Goal: Task Accomplishment & Management: Manage account settings

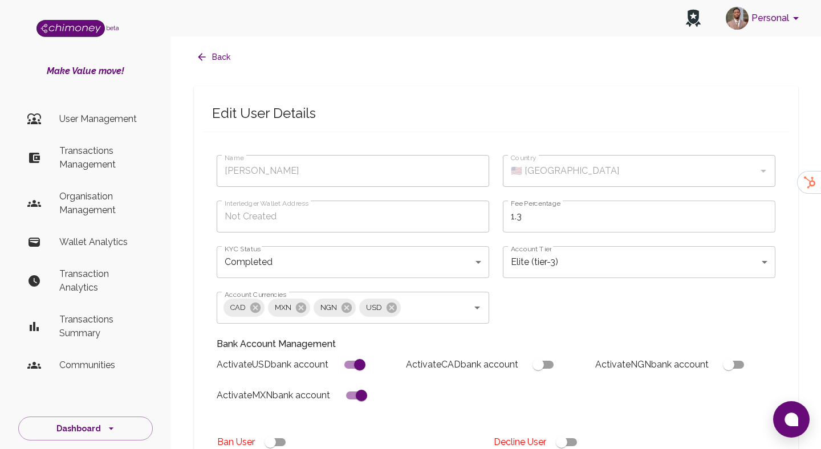
click at [75, 129] on li "User Management" at bounding box center [85, 118] width 134 height 27
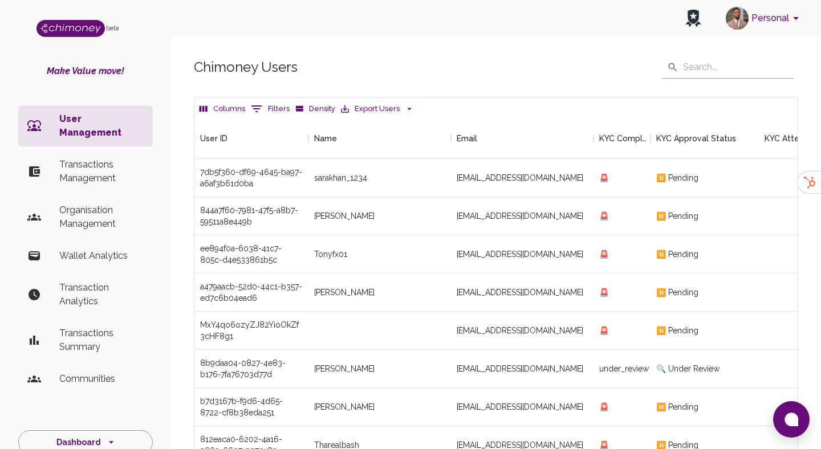
scroll to position [423, 603]
click at [281, 100] on button "0 Filters" at bounding box center [270, 109] width 44 height 18
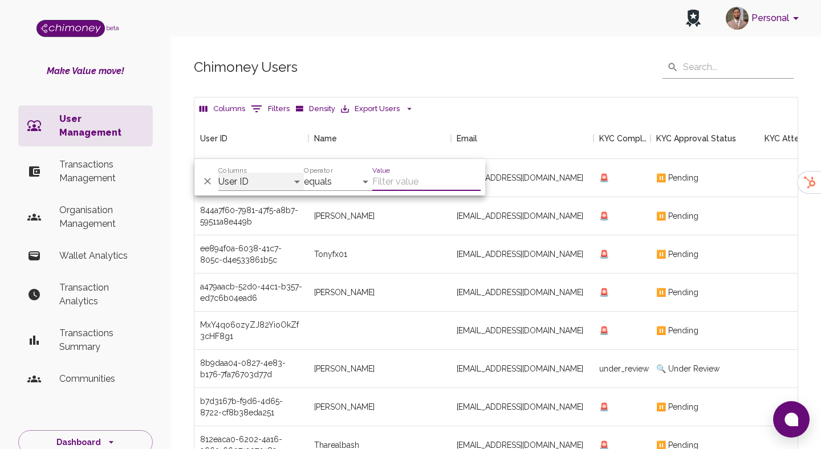
click at [254, 189] on select "User ID Name Email KYC Completed KYC Approval Status KYC Attempts Join date Upd…" at bounding box center [260, 182] width 85 height 18
select select "email"
click at [218, 173] on select "User ID Name Email KYC Completed KYC Approval Status KYC Attempts Join date Upd…" at bounding box center [260, 182] width 85 height 18
click at [383, 186] on input "Value" at bounding box center [426, 182] width 108 height 18
paste input "[EMAIL_ADDRESS][DOMAIN_NAME]"
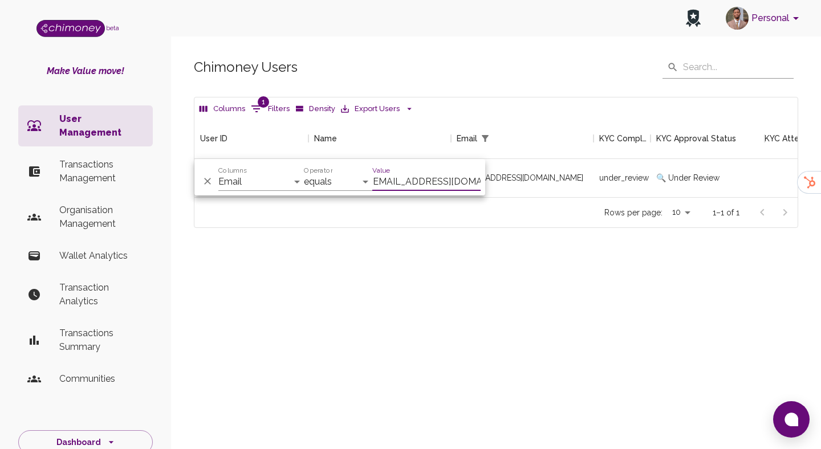
scroll to position [79, 603]
type input "[EMAIL_ADDRESS][DOMAIN_NAME]"
click at [599, 195] on div "under_review" at bounding box center [621, 178] width 57 height 38
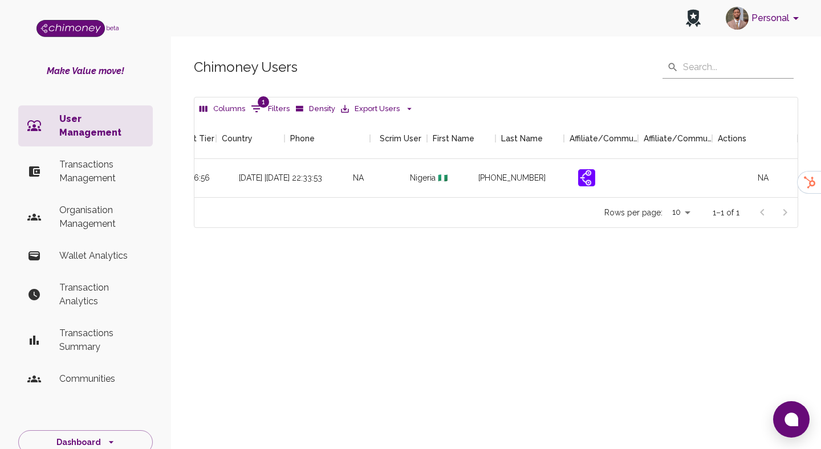
scroll to position [0, 1346]
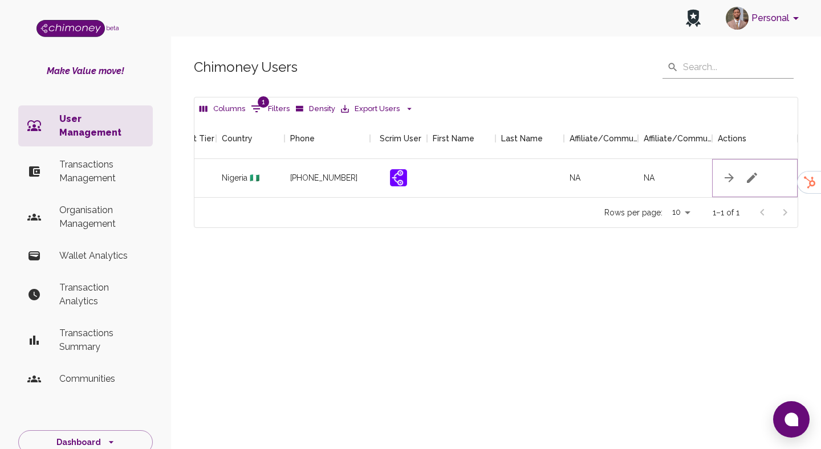
click at [749, 169] on button "button" at bounding box center [751, 177] width 23 height 23
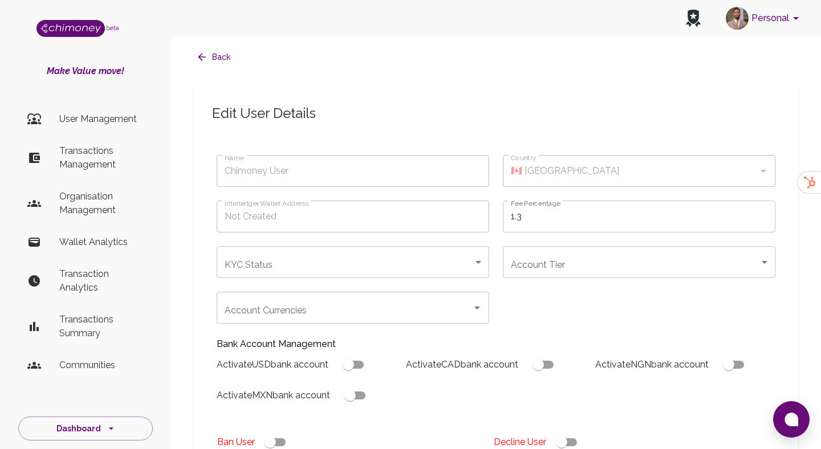
type input "[PERSON_NAME]"
type input "🇳🇬 [GEOGRAPHIC_DATA]"
type input "under_review"
checkbox input "true"
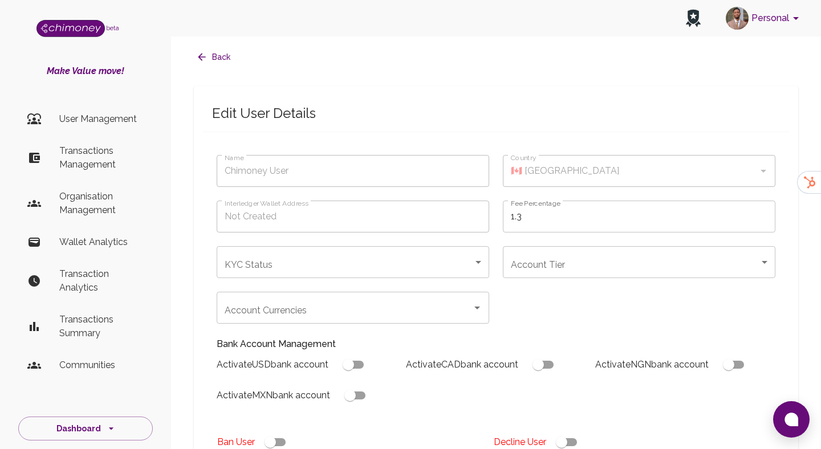
checkbox input "true"
click at [315, 279] on div "Account Currencies CAD NGN MXN USD Account Currencies" at bounding box center [346, 301] width 286 height 46
click at [331, 260] on body "Personal beta Make Value move! User Management Transactions Management Organisa…" at bounding box center [410, 433] width 821 height 866
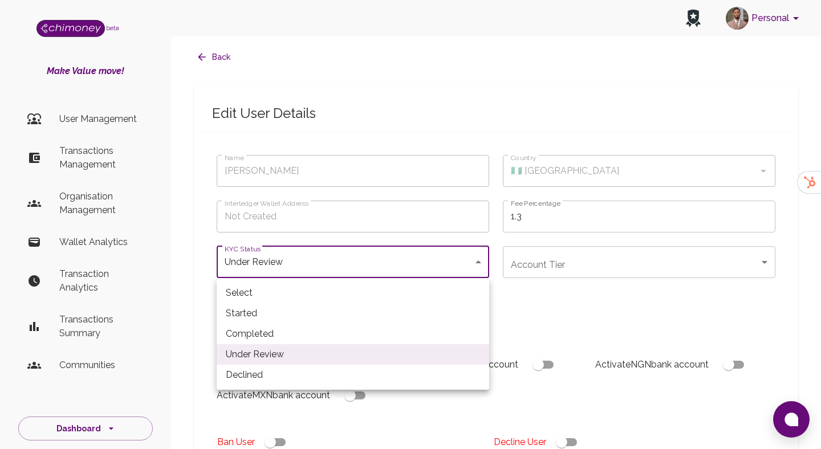
click at [280, 372] on li "Declined" at bounding box center [353, 375] width 272 height 21
type input "declined"
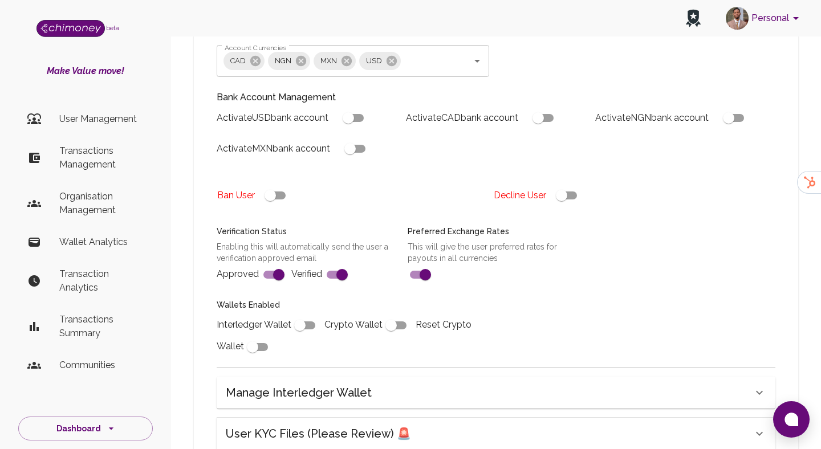
scroll to position [417, 0]
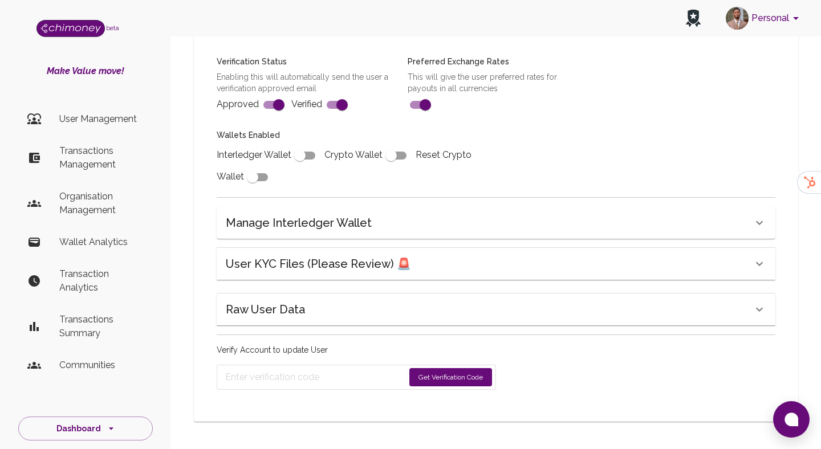
click at [458, 364] on div "Verify Account to update User Get Verification Code" at bounding box center [356, 367] width 279 height 46
click at [462, 372] on button "Get Verification Code" at bounding box center [450, 377] width 83 height 18
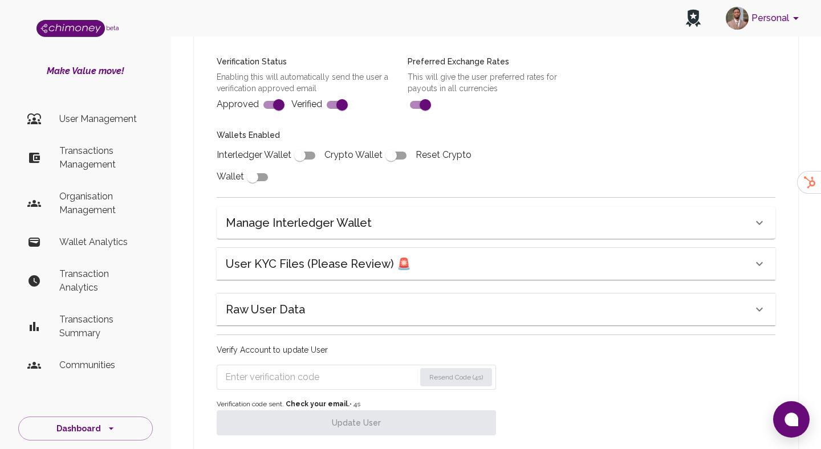
click at [320, 382] on input "Enter verification code" at bounding box center [320, 377] width 190 height 18
paste input "0543"
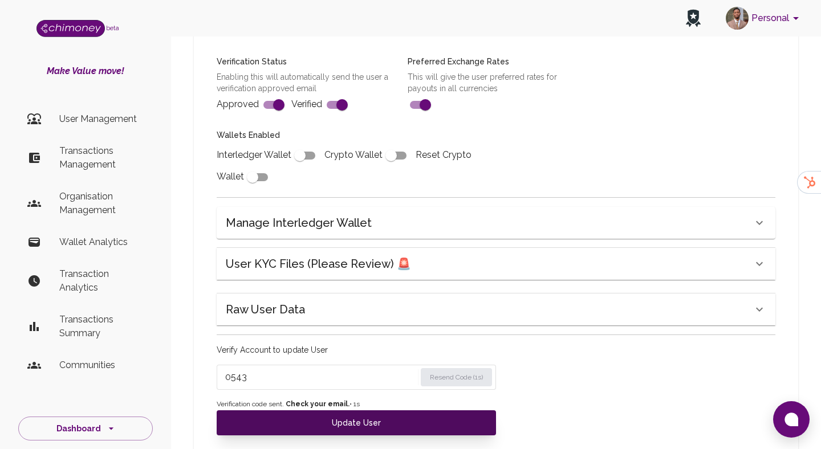
type input "0543"
click at [322, 420] on button "Update User" at bounding box center [356, 422] width 279 height 25
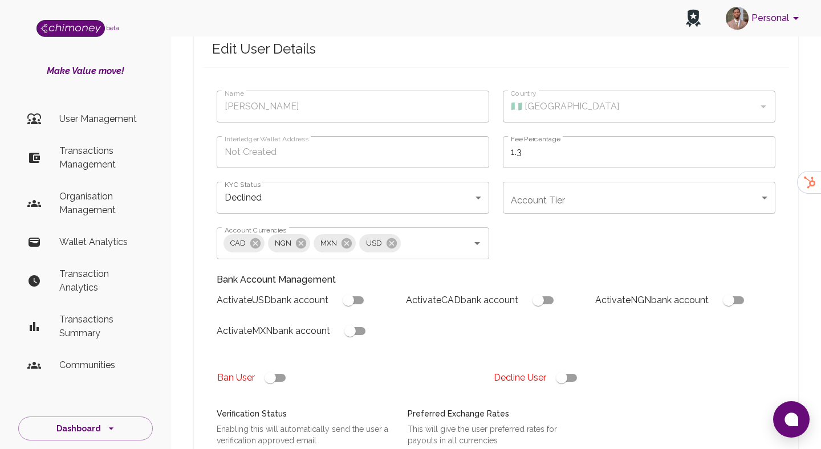
scroll to position [67, 0]
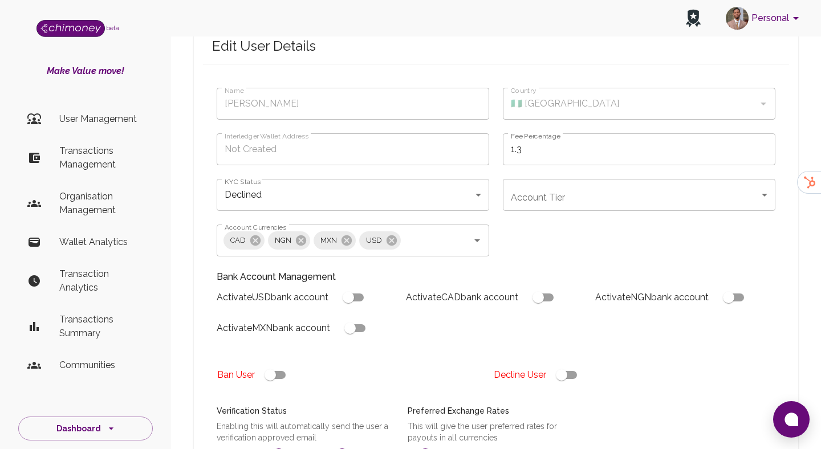
click at [566, 374] on input "checkbox" at bounding box center [561, 375] width 65 height 22
checkbox input "false"
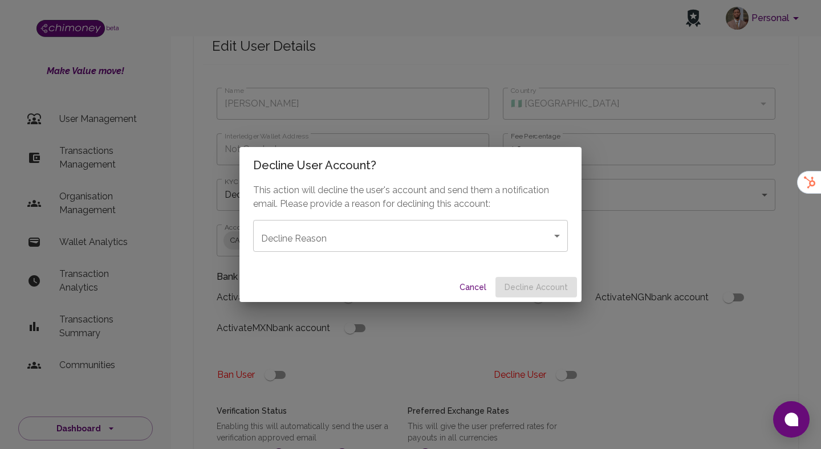
click at [476, 250] on body "Personal beta Make Value move! User Management Transactions Management Organisa…" at bounding box center [410, 384] width 821 height 902
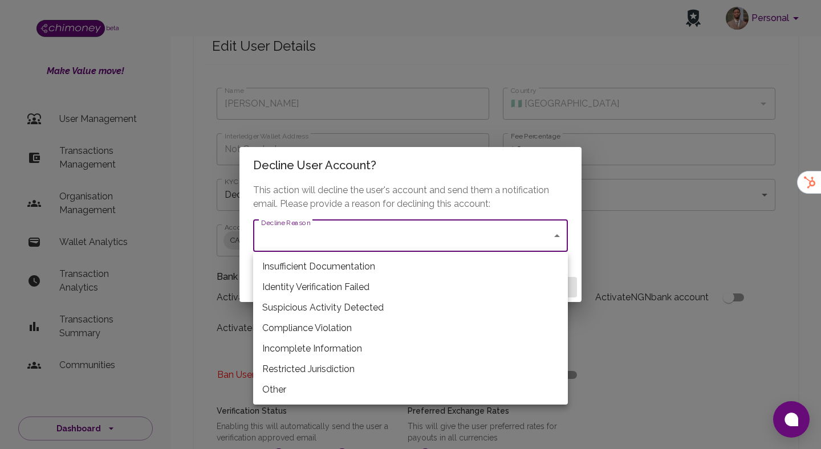
click at [309, 377] on li "Restricted Jurisdiction" at bounding box center [410, 369] width 315 height 21
type input "restricted_jurisdiction"
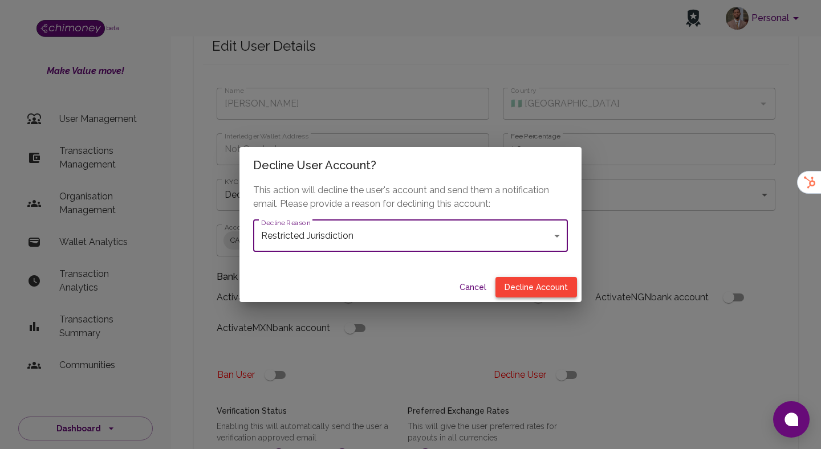
click at [556, 281] on button "Decline Account" at bounding box center [535, 287] width 81 height 21
checkbox input "true"
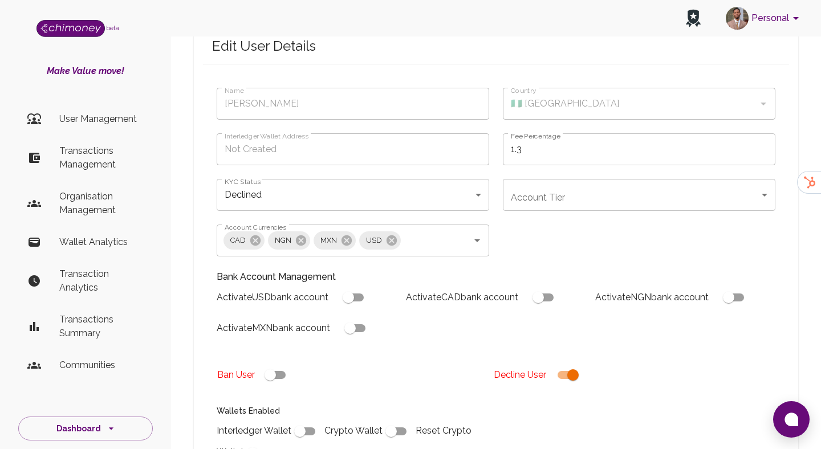
scroll to position [380, 0]
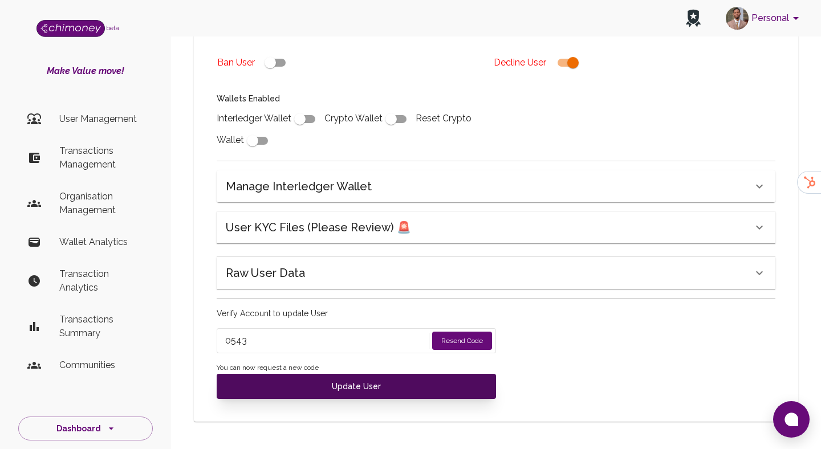
click at [322, 385] on button "Update User" at bounding box center [356, 386] width 279 height 25
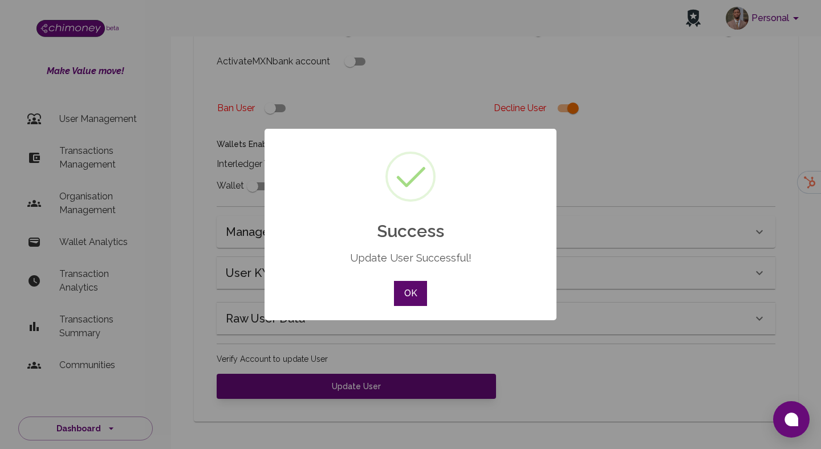
click at [423, 289] on button "OK" at bounding box center [410, 293] width 33 height 25
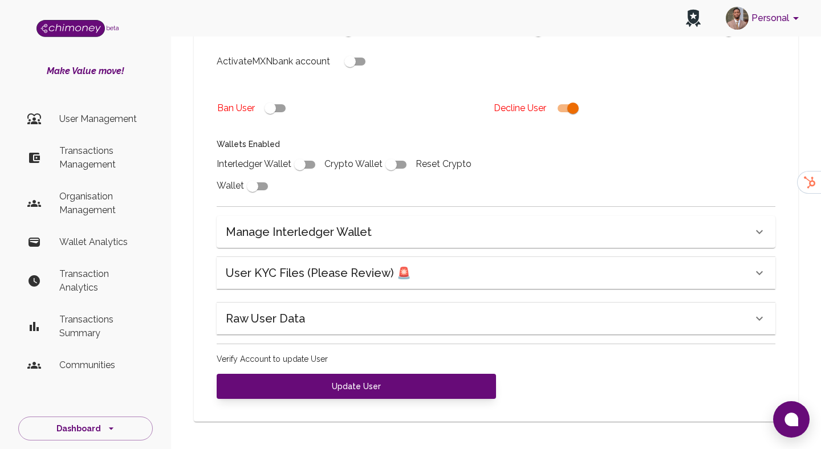
scroll to position [0, 0]
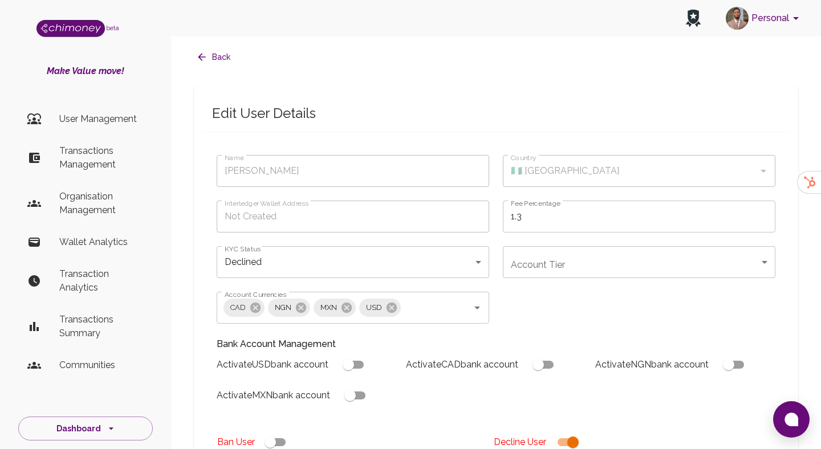
click at [112, 108] on li "User Management" at bounding box center [85, 118] width 134 height 27
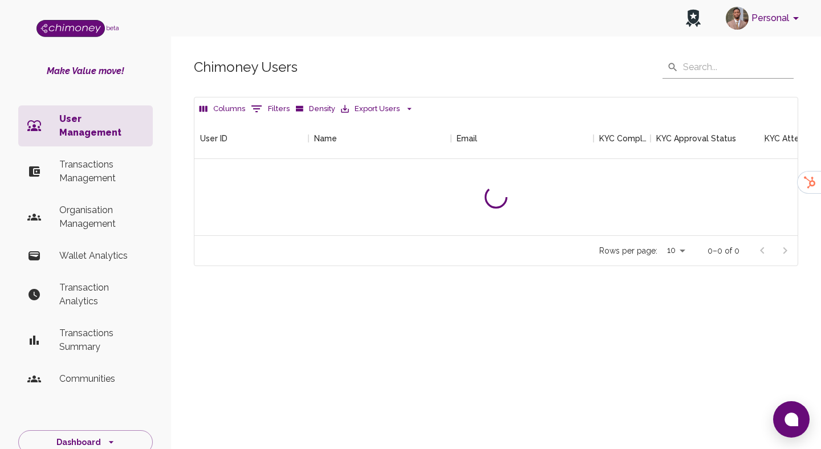
scroll to position [117, 603]
click at [256, 104] on icon "Show filters" at bounding box center [257, 109] width 14 height 14
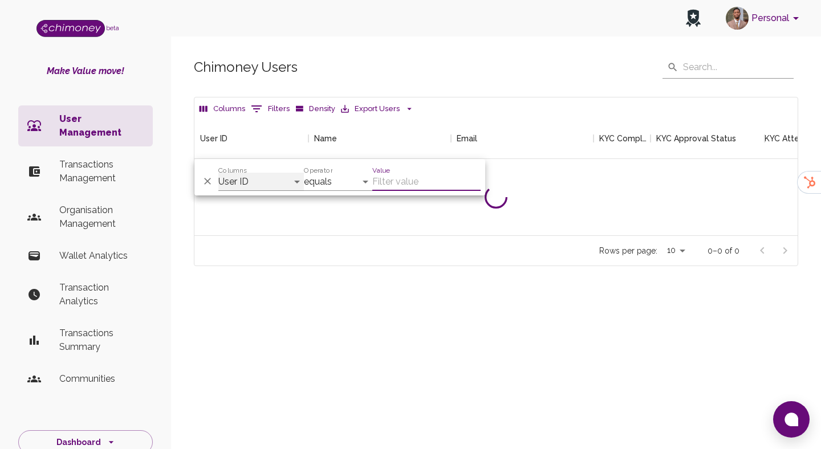
click at [269, 175] on select "User ID Name Email KYC Completed KYC Approval Status KYC Attempts Join date Upd…" at bounding box center [260, 182] width 85 height 18
select select "email"
click at [218, 173] on select "User ID Name Email KYC Completed KYC Approval Status KYC Attempts Join date Upd…" at bounding box center [260, 182] width 85 height 18
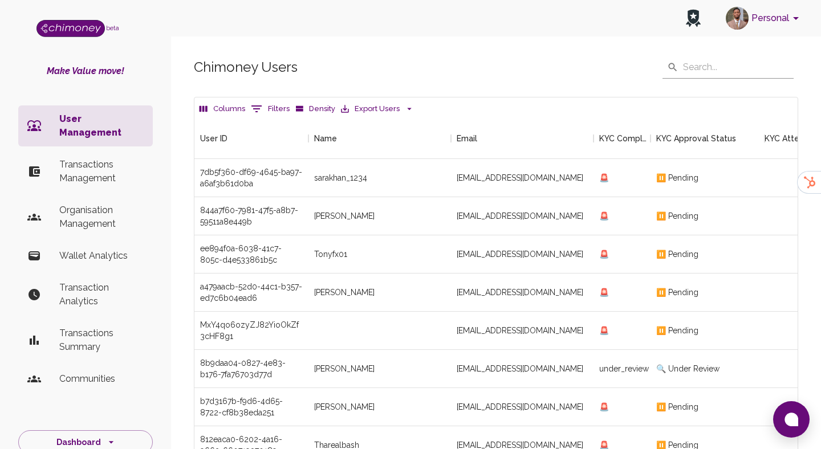
scroll to position [423, 603]
click at [280, 111] on button "0 Filters" at bounding box center [270, 109] width 44 height 18
select select "email"
select select "equals"
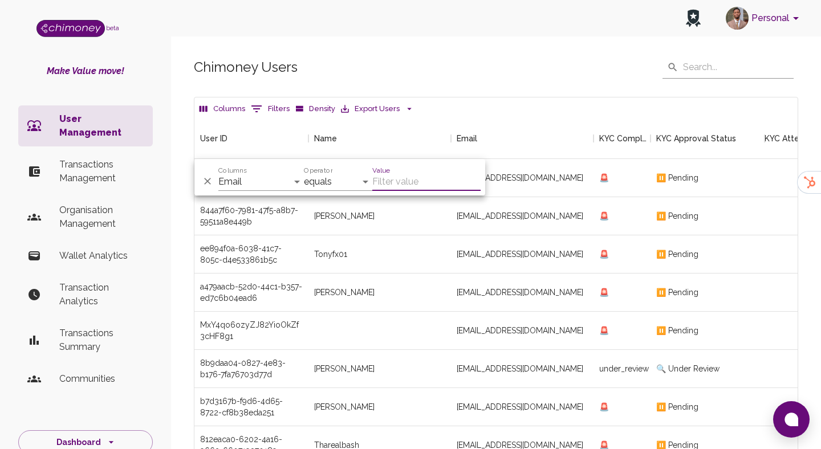
click at [409, 184] on input "Value" at bounding box center [426, 182] width 108 height 18
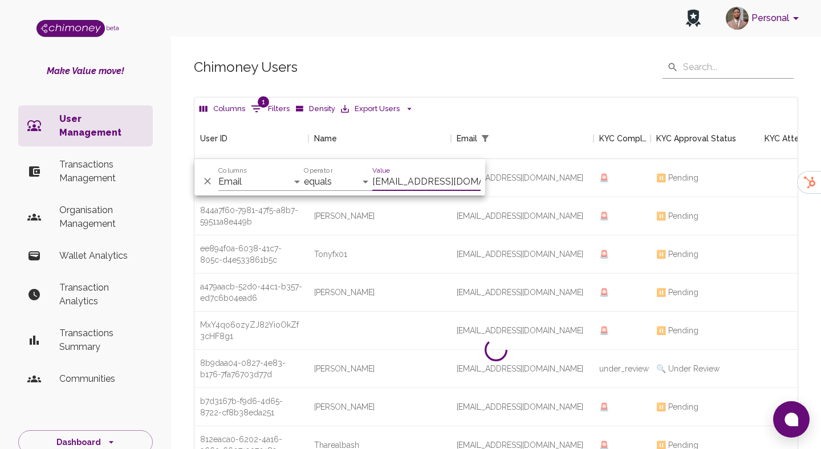
scroll to position [79, 603]
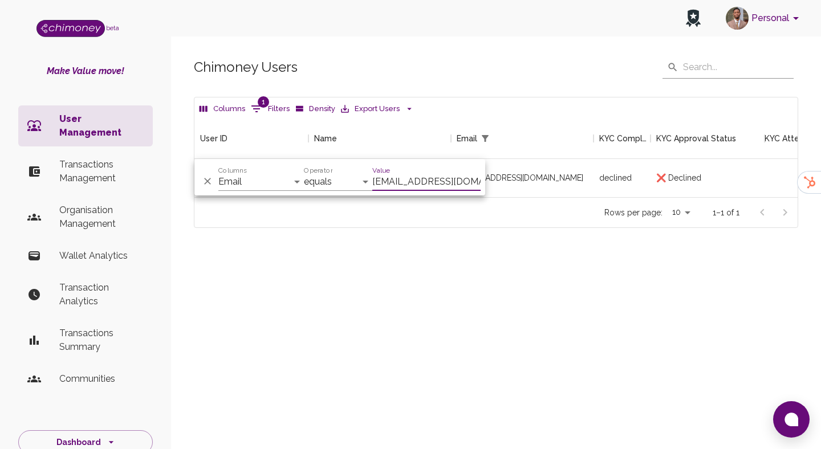
type input "[EMAIL_ADDRESS][DOMAIN_NAME]"
